Goal: Register for event/course

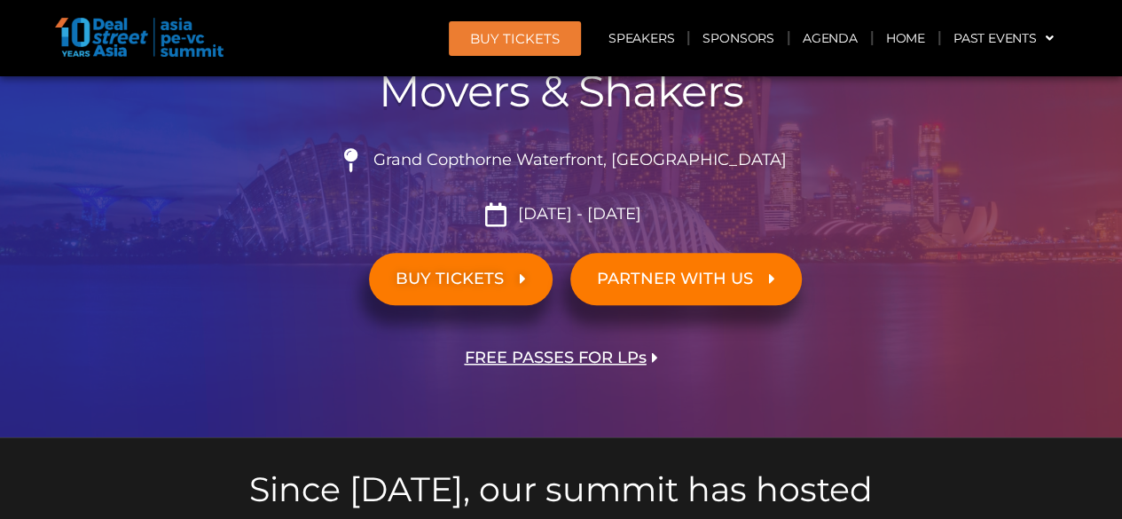
scroll to position [380, 0]
click at [604, 363] on span "FREE PASSES FOR LPs" at bounding box center [556, 358] width 182 height 17
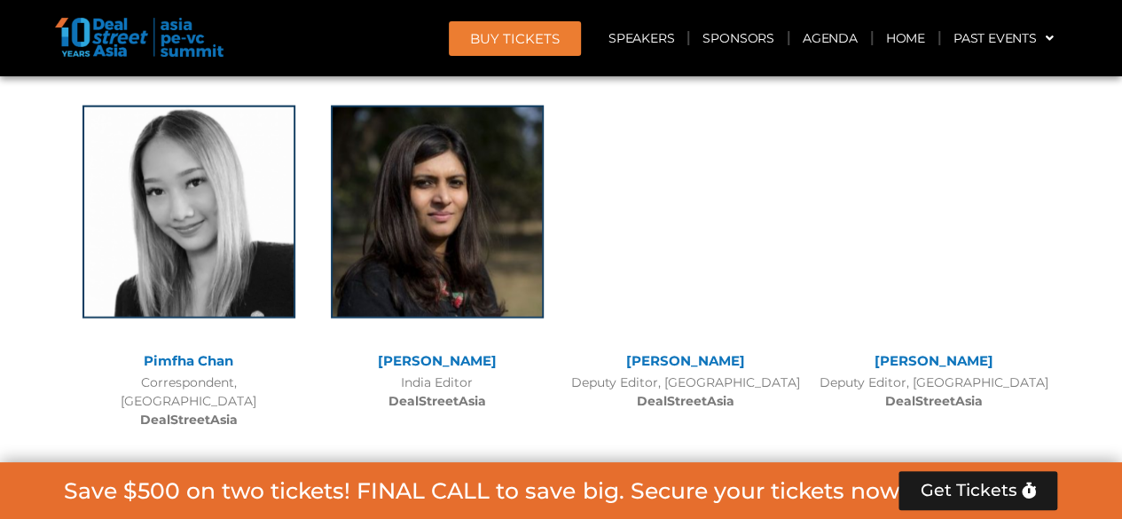
scroll to position [9007, 0]
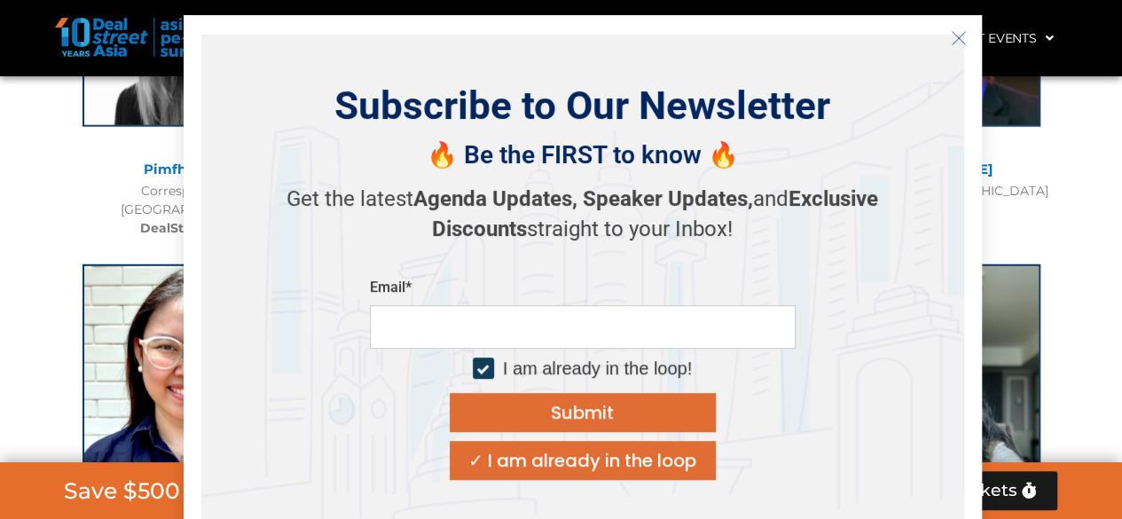
click at [510, 325] on input "email" at bounding box center [583, 326] width 426 height 43
type input "**********"
click at [482, 375] on div at bounding box center [483, 367] width 21 height 21
click at [541, 411] on button "Submit" at bounding box center [583, 412] width 266 height 39
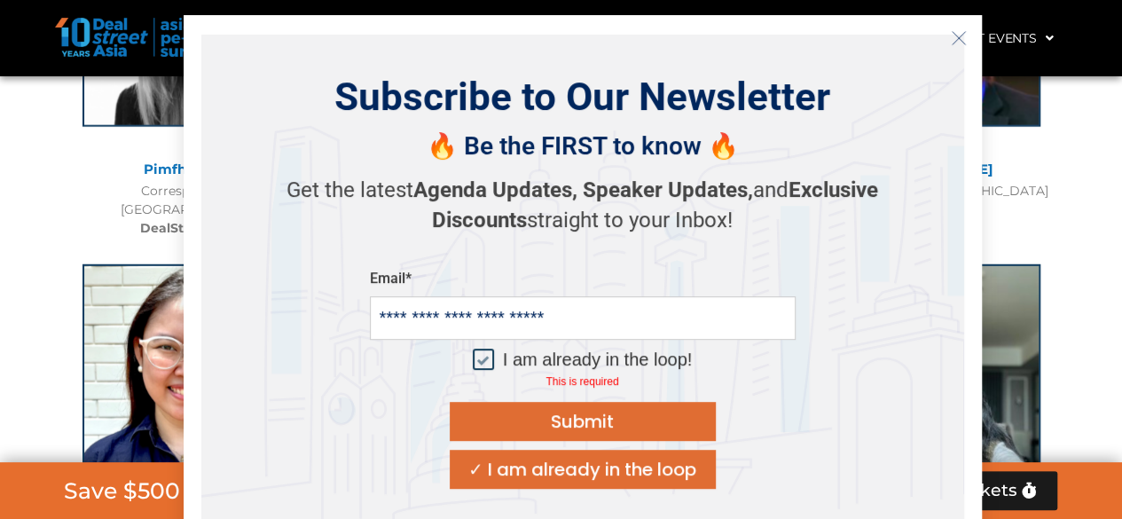
drag, startPoint x: 541, startPoint y: 411, endPoint x: 475, endPoint y: 363, distance: 81.2
click at [475, 363] on div "**********" at bounding box center [583, 379] width 426 height 219
click at [475, 363] on div at bounding box center [483, 359] width 21 height 21
click at [576, 427] on div "Submit" at bounding box center [582, 421] width 63 height 18
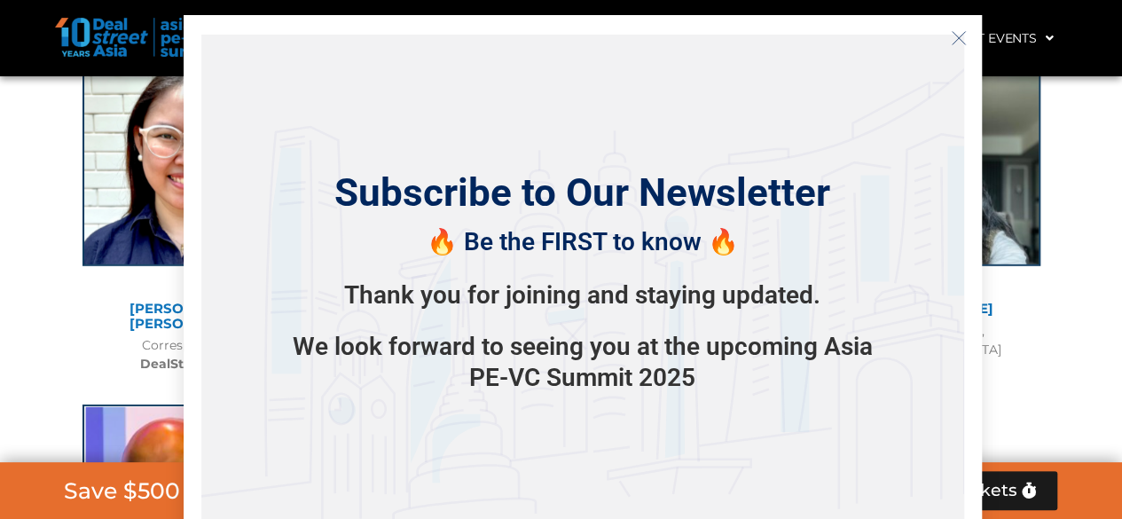
scroll to position [9324, 0]
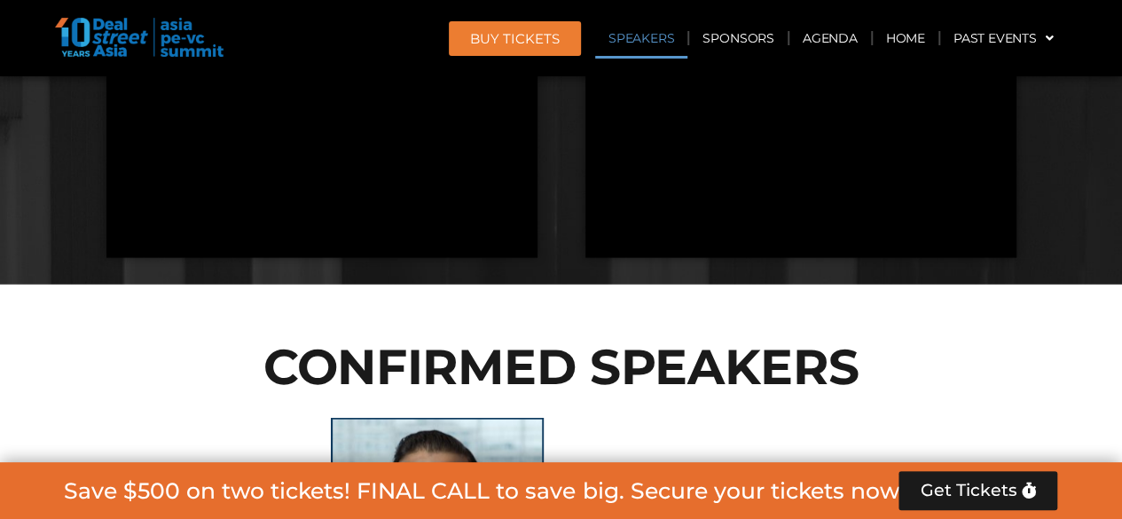
scroll to position [1768, 0]
